Goal: Task Accomplishment & Management: Use online tool/utility

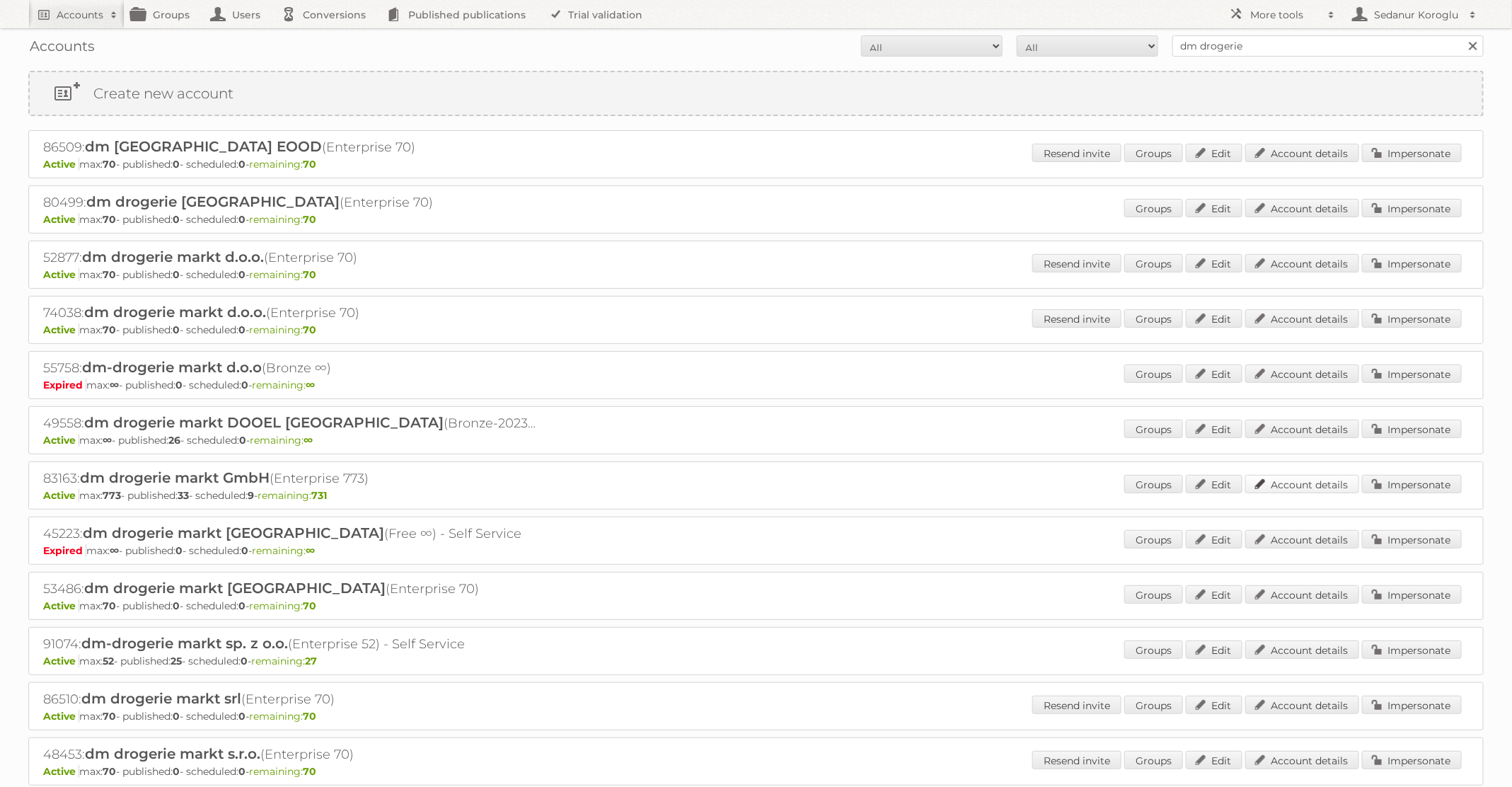
click at [1298, 475] on link "Account details" at bounding box center [1301, 484] width 114 height 18
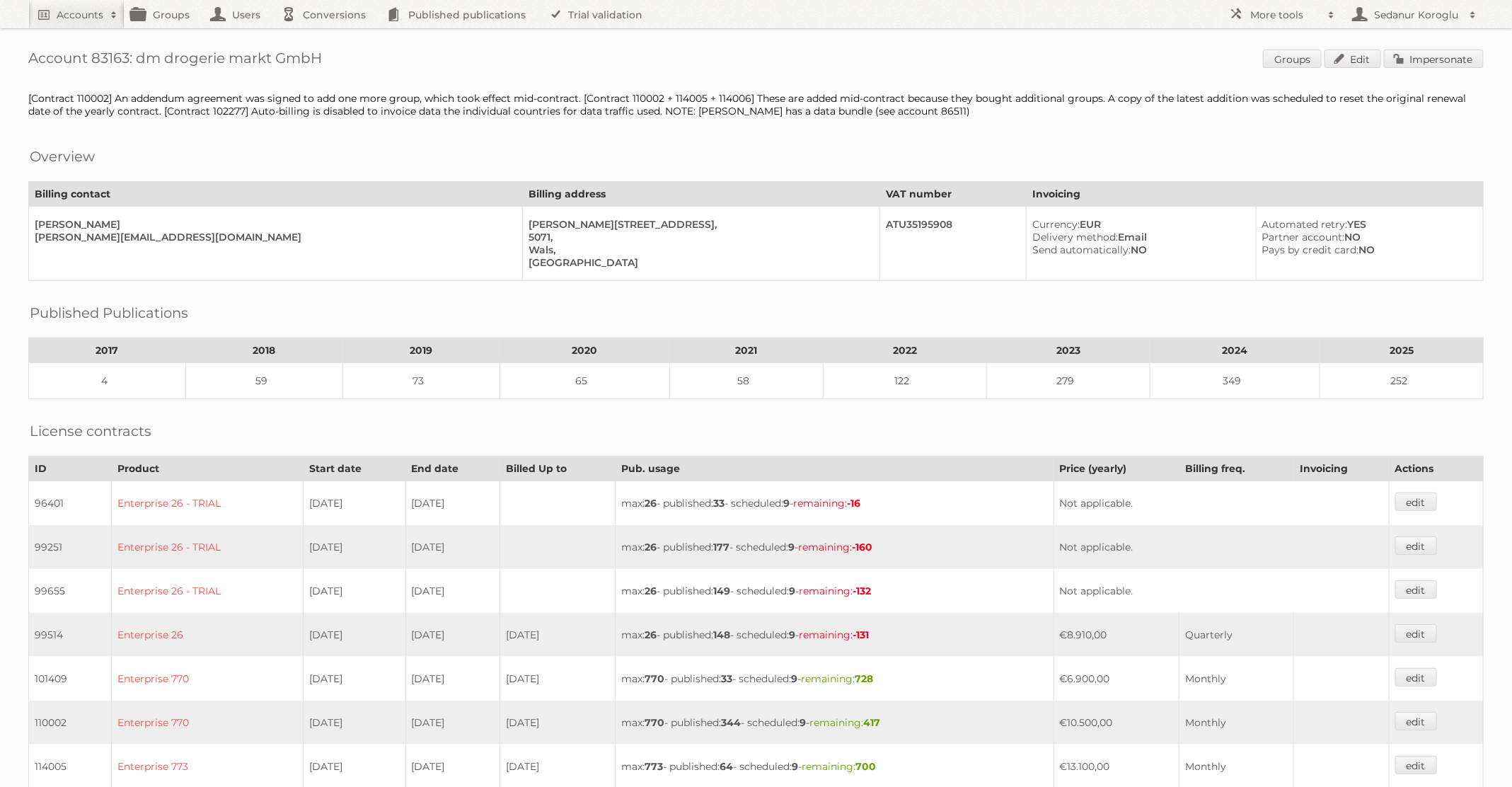
click at [91, 49] on h1 "Account 83163: dm drogerie markt GmbH Groups Edit Impersonate" at bounding box center [756, 59] width 1456 height 21
click at [101, 56] on h1 "Account 83163: dm drogerie markt GmbH Groups Edit Impersonate" at bounding box center [756, 59] width 1456 height 21
copy h1 "83163"
click at [1390, 18] on h2 "Sedanur Koroglu" at bounding box center [1416, 15] width 92 height 14
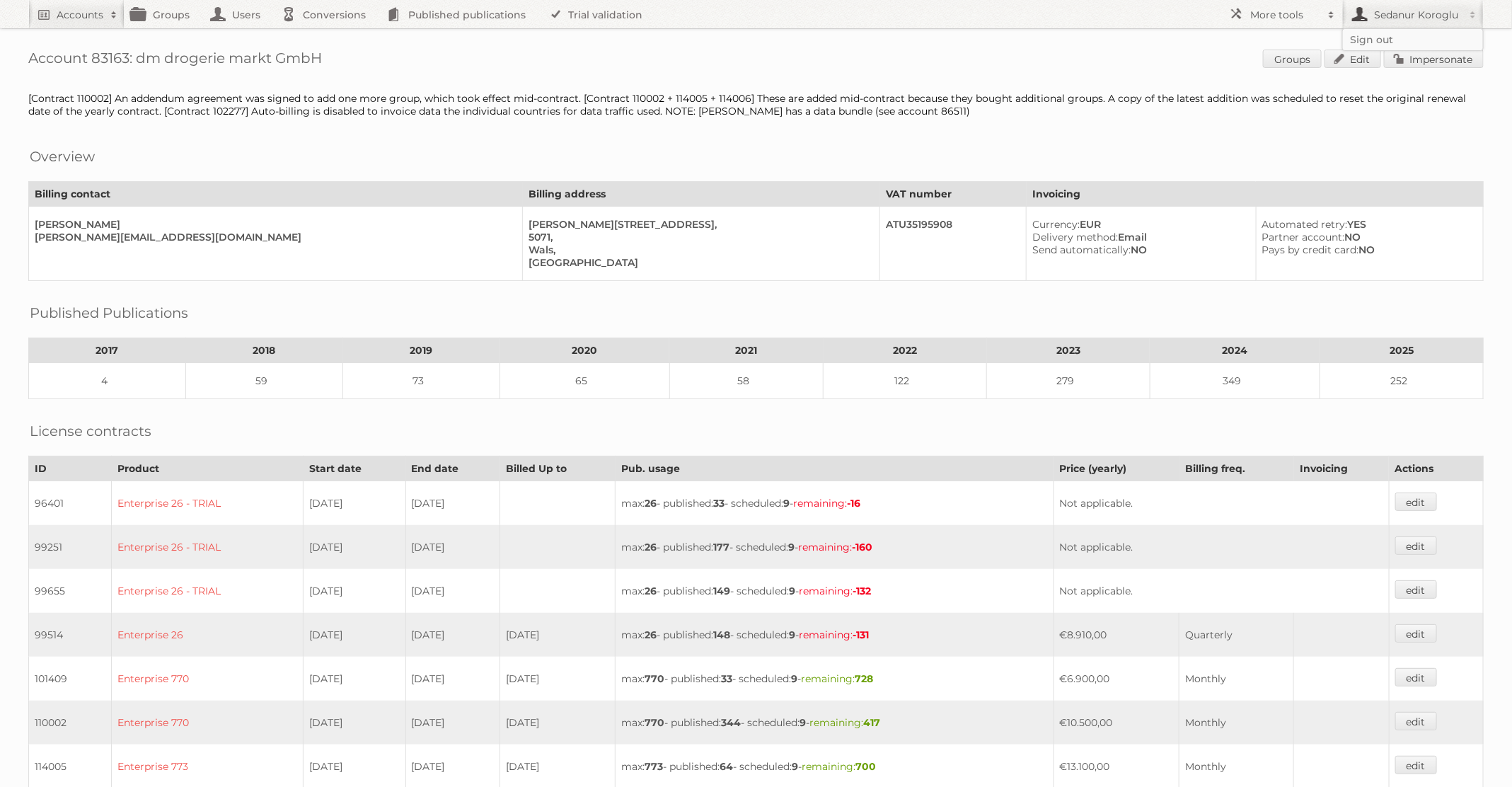
click at [101, 43] on div "Account 83163: dm drogerie markt GmbH Groups Edit Impersonate [Contract 110002]…" at bounding box center [756, 627] width 1512 height 1254
click at [90, 26] on link "Accounts" at bounding box center [76, 14] width 96 height 28
click at [95, 81] on link "Advanced Search" at bounding box center [191, 75] width 324 height 21
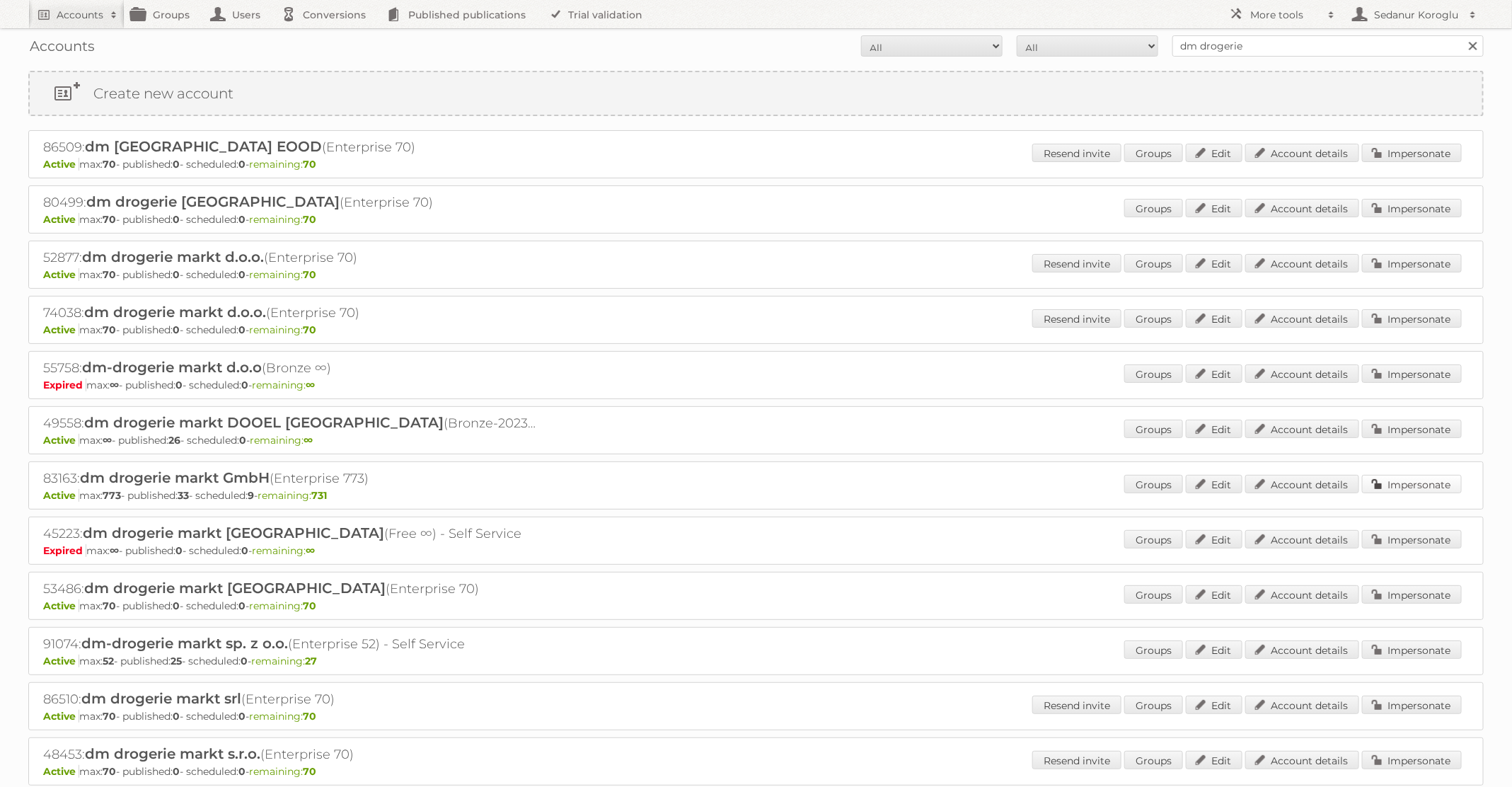
click at [1391, 481] on link "Impersonate" at bounding box center [1412, 484] width 100 height 18
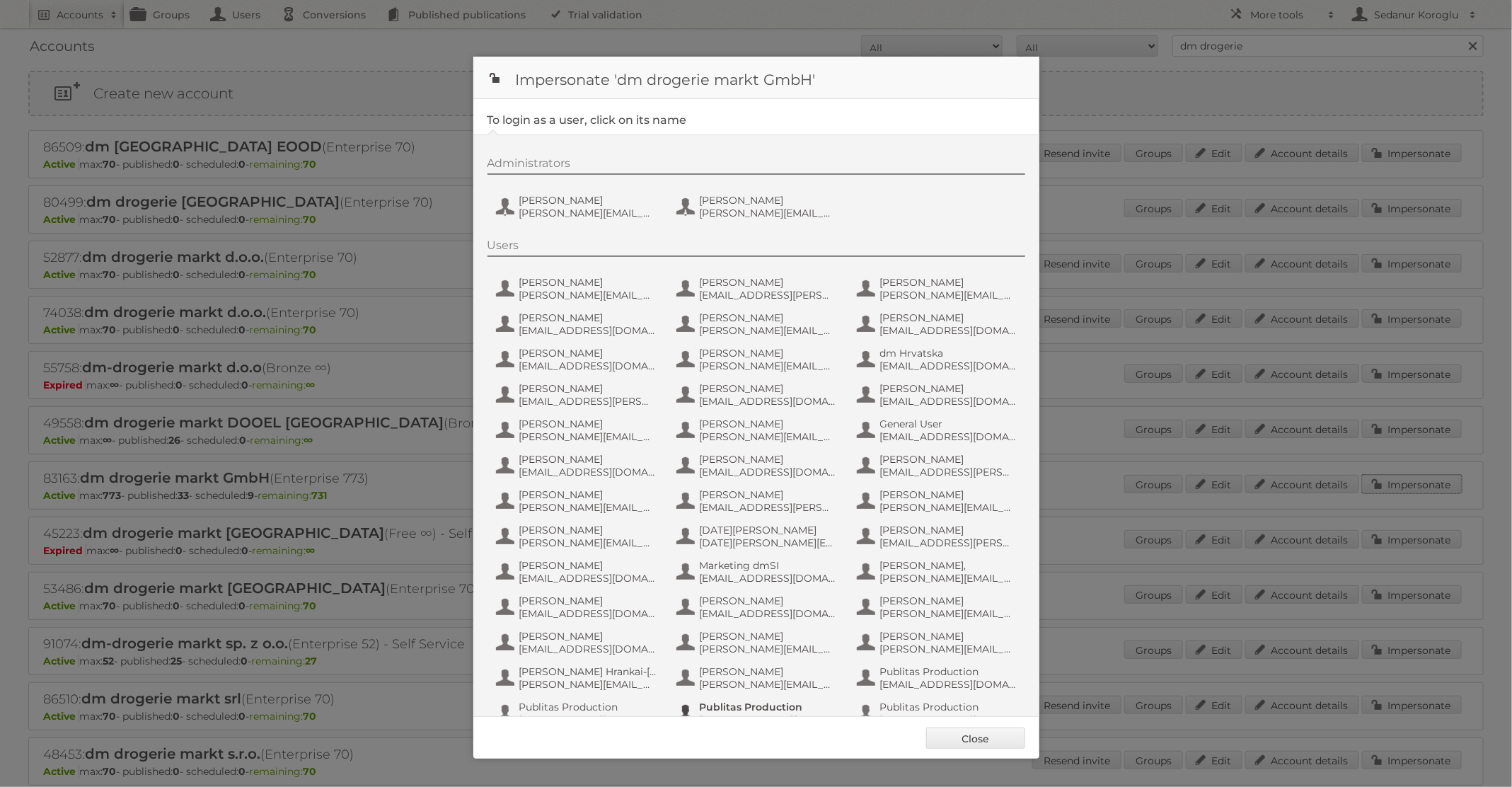
scroll to position [135, 0]
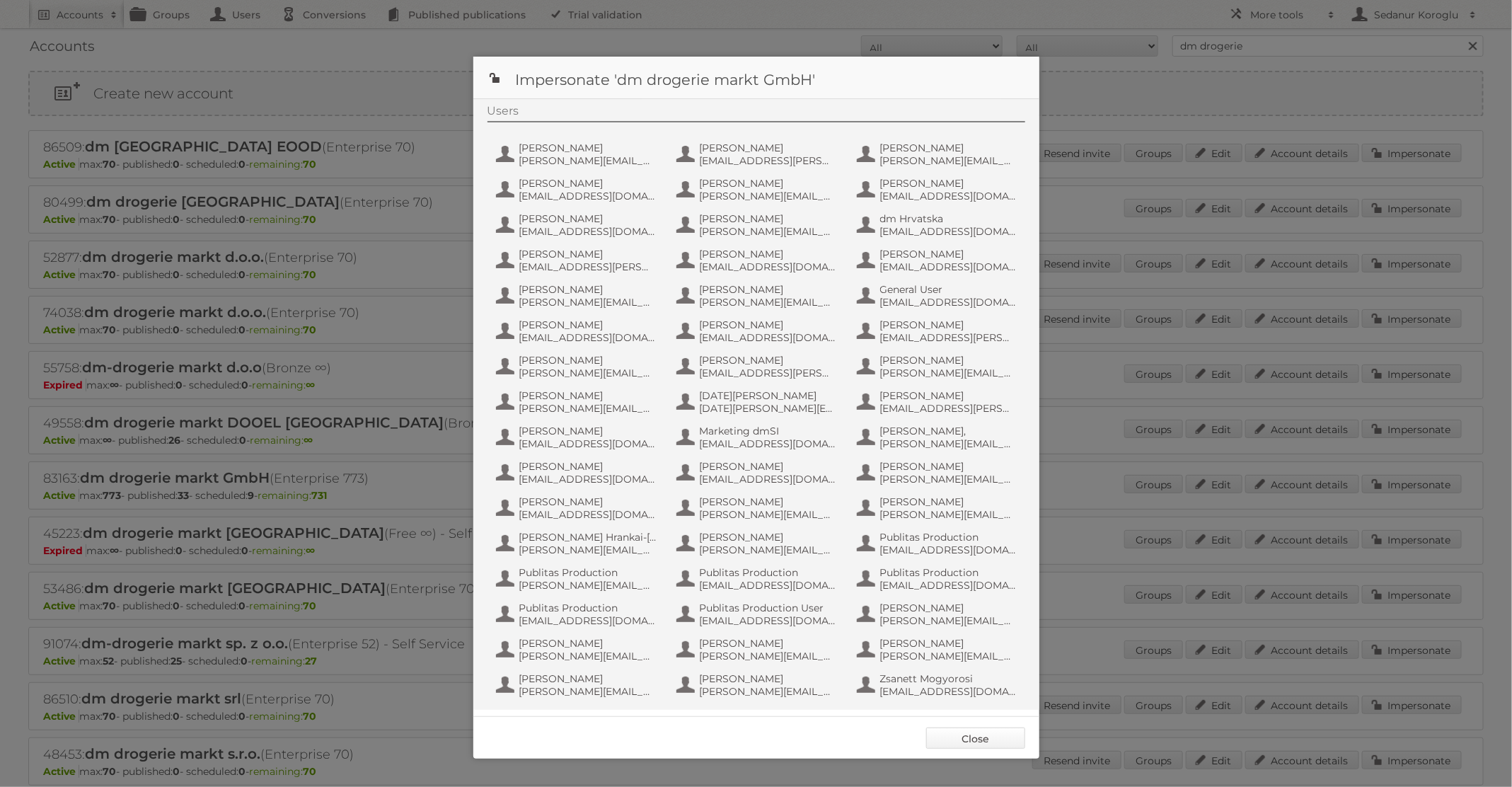
click at [994, 739] on link "Close" at bounding box center [975, 738] width 99 height 21
